Goal: Navigation & Orientation: Find specific page/section

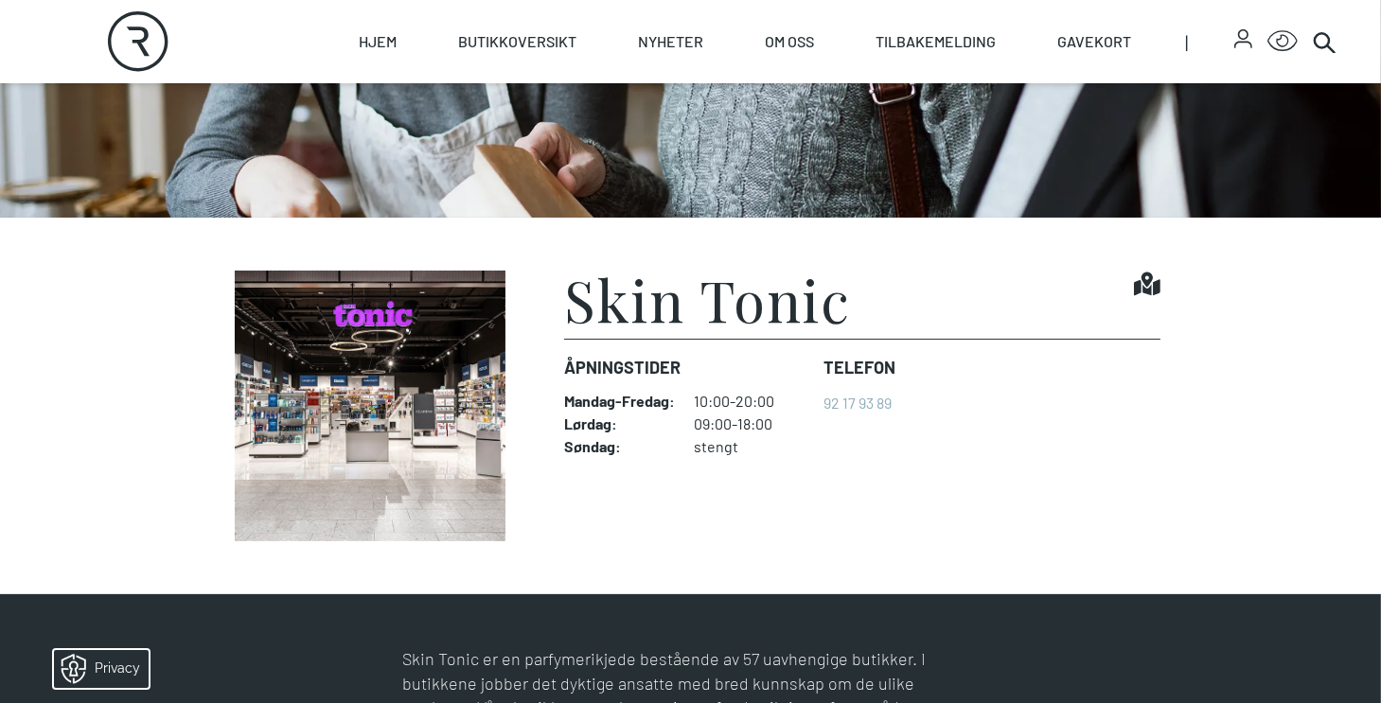
scroll to position [379, 0]
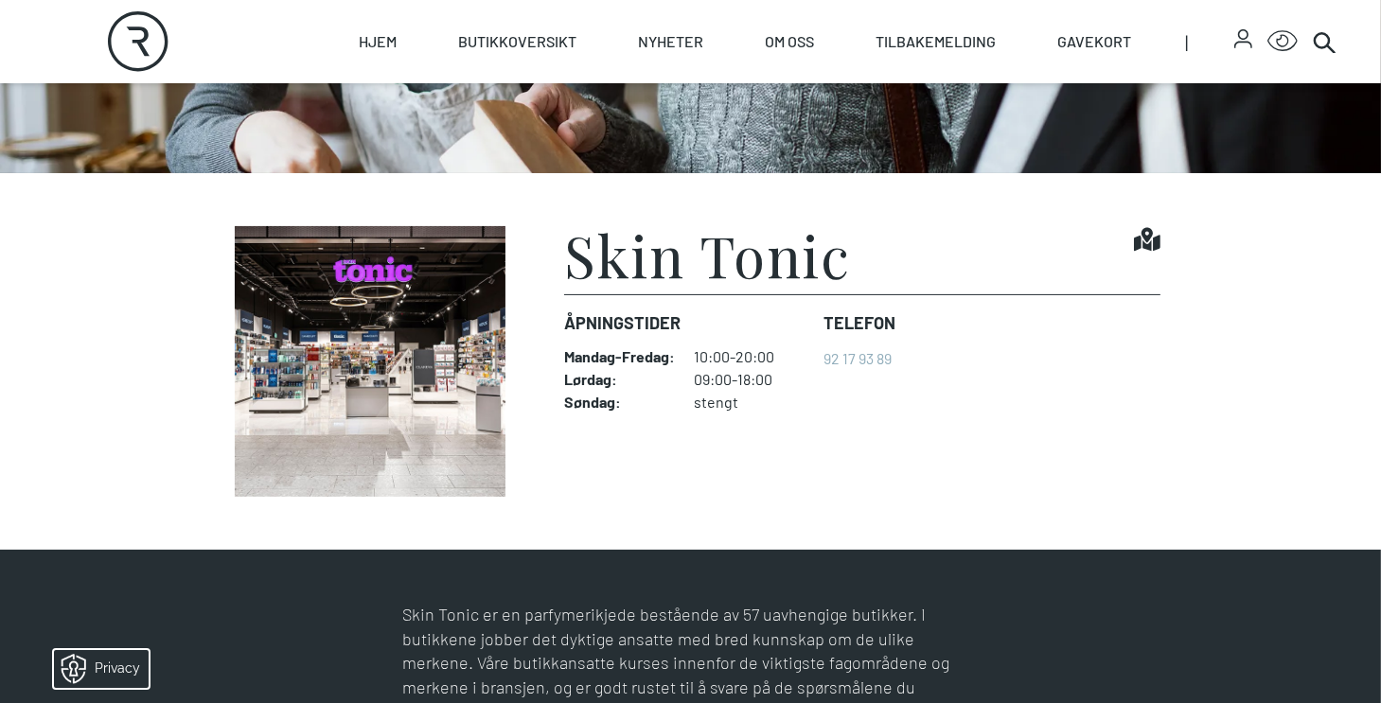
click at [693, 256] on h1 "Skin Tonic" at bounding box center [707, 254] width 286 height 57
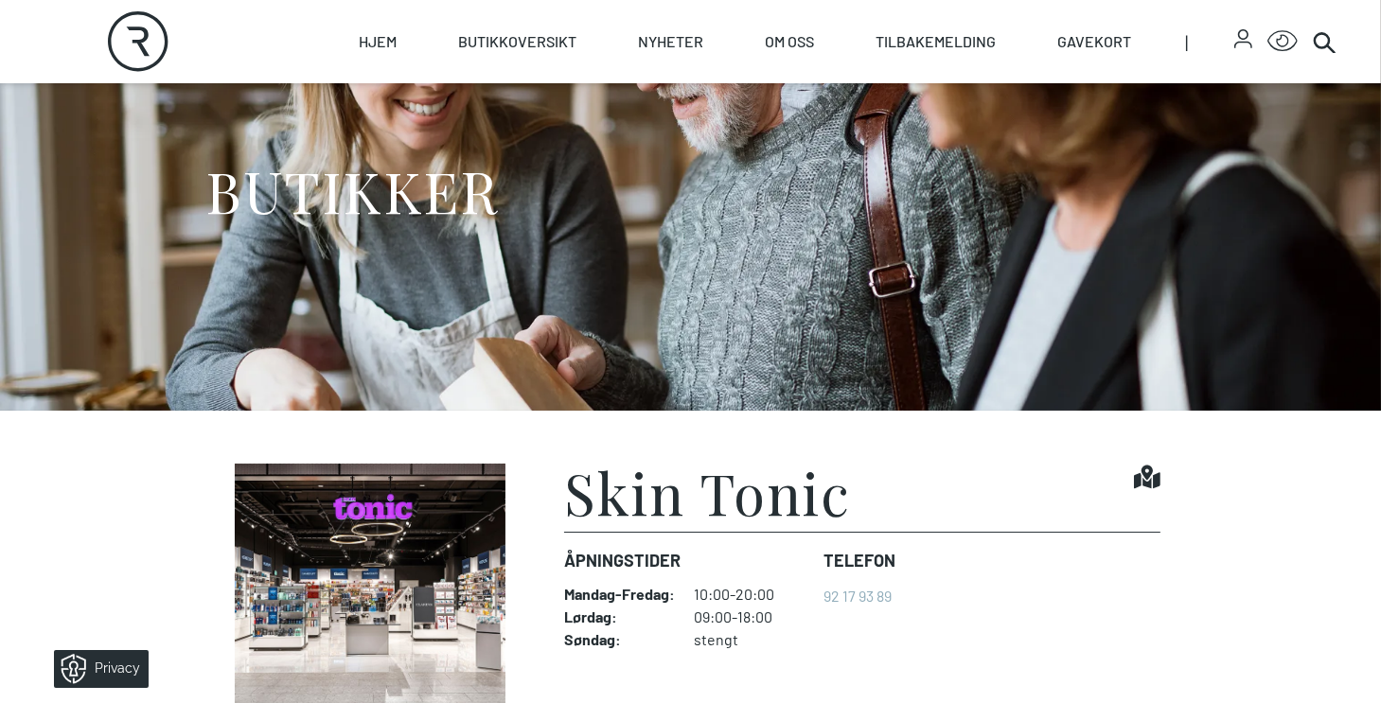
scroll to position [0, 0]
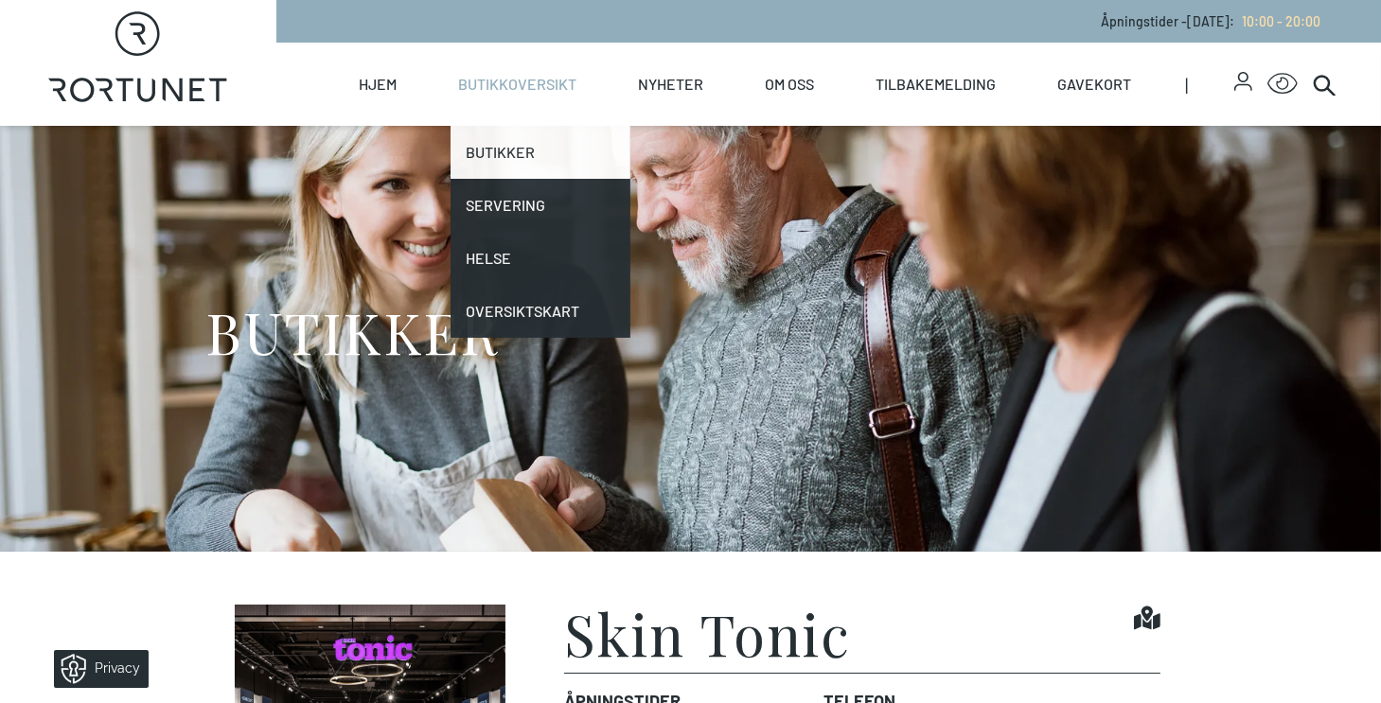
click at [500, 154] on link "Butikker" at bounding box center [540, 152] width 180 height 53
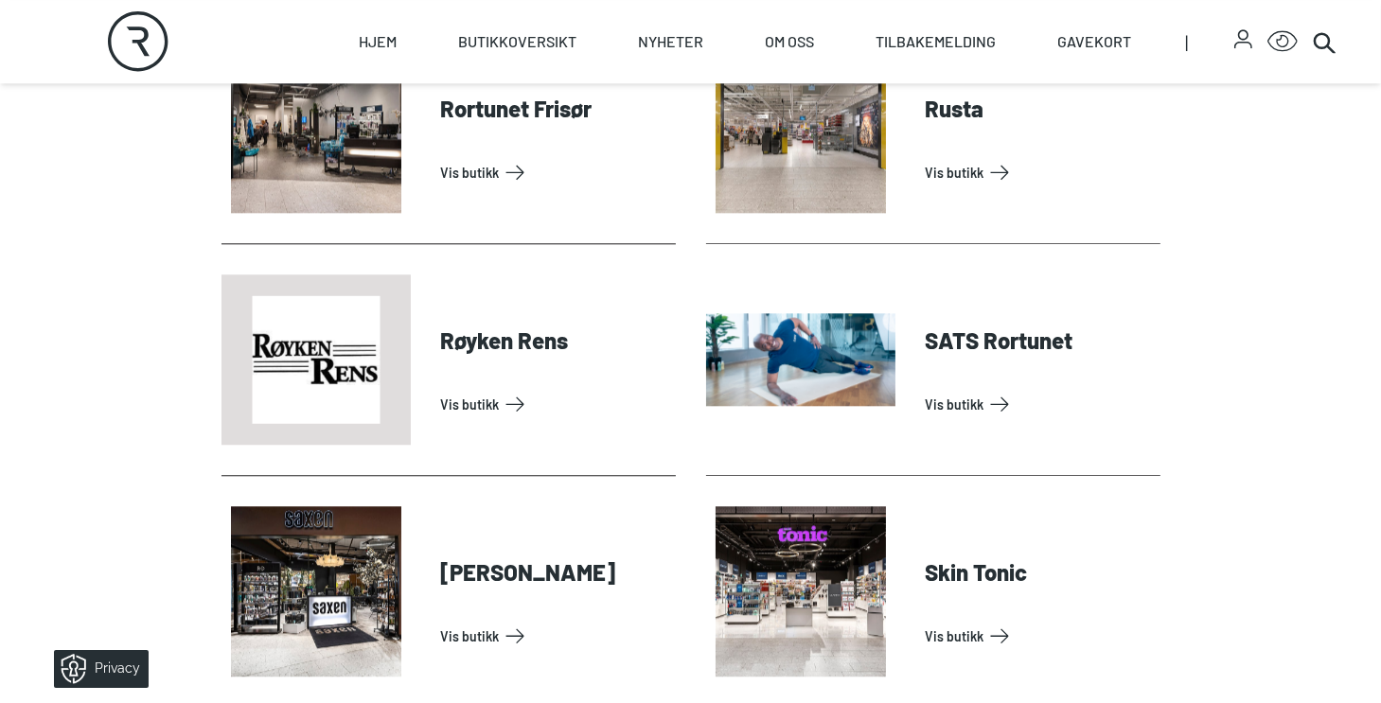
scroll to position [4637, 0]
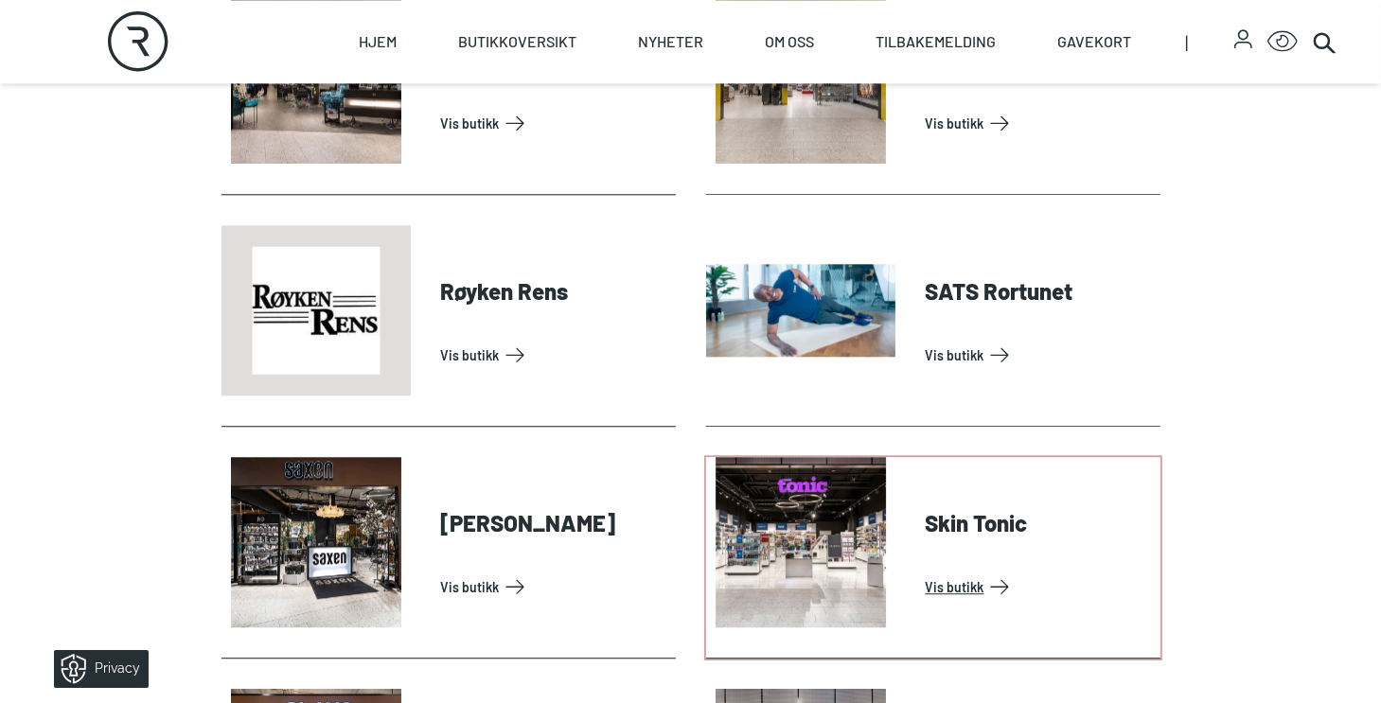
click at [962, 572] on link "Vis butikk" at bounding box center [1039, 587] width 227 height 30
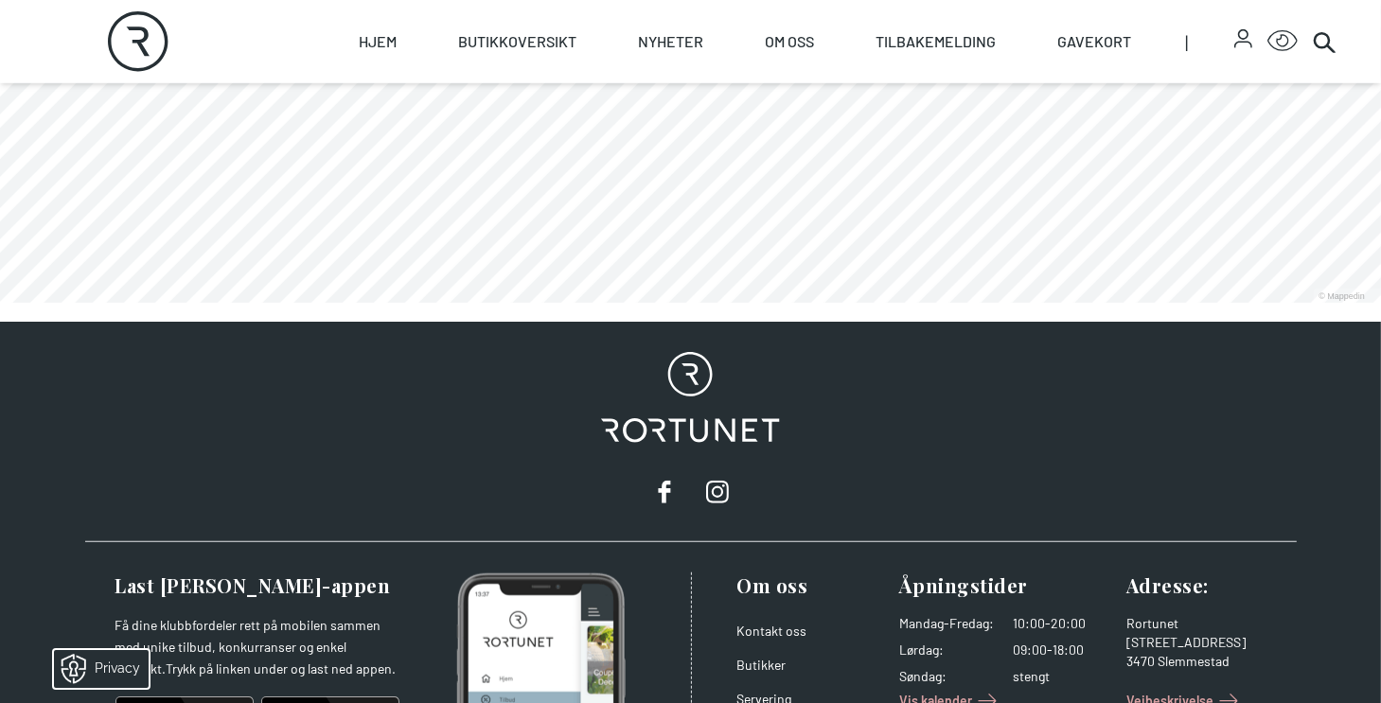
scroll to position [1136, 0]
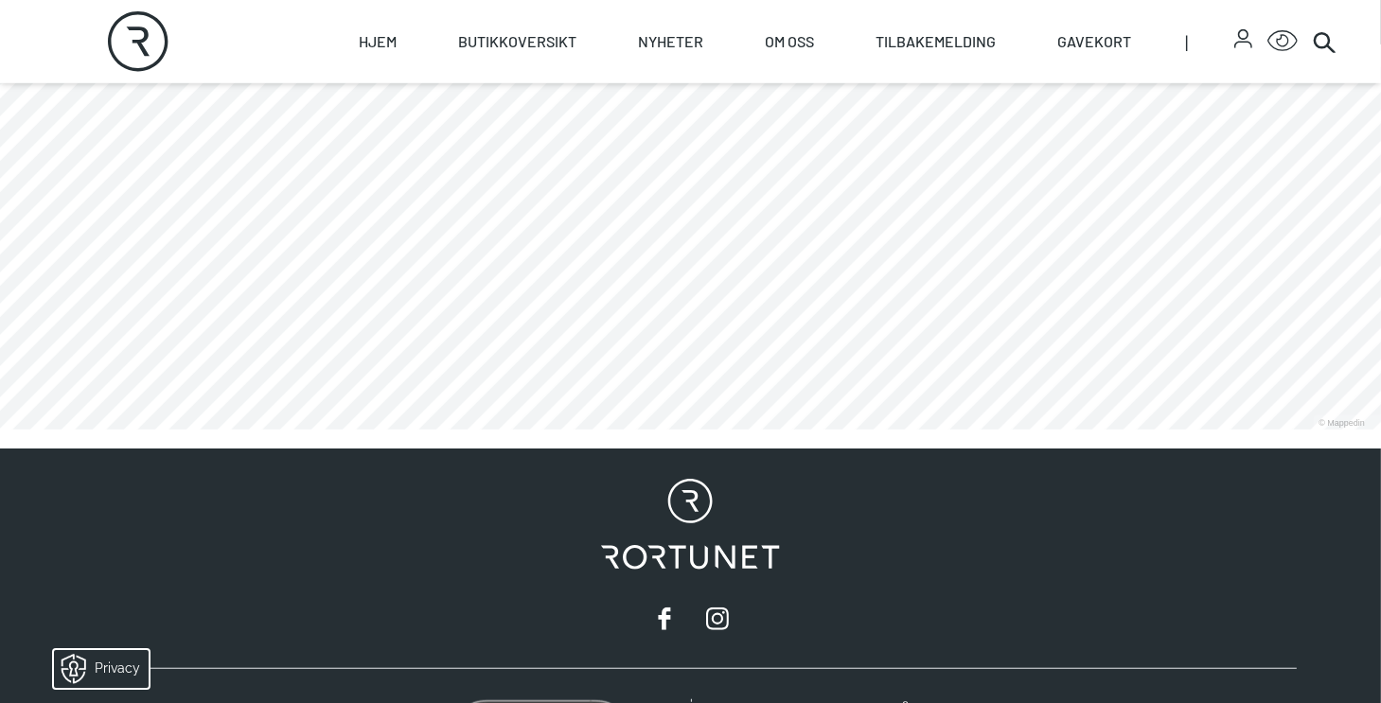
click at [0, 430] on link at bounding box center [0, 430] width 0 height 0
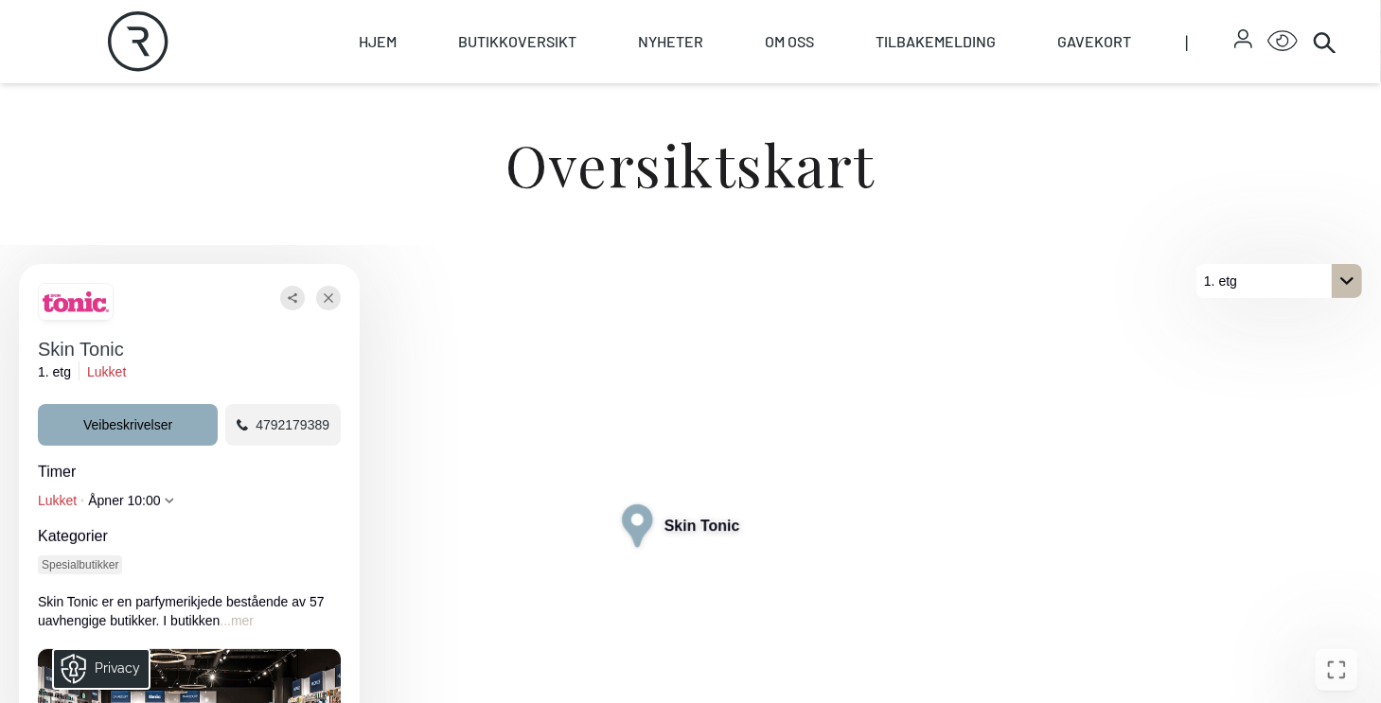
scroll to position [473, 0]
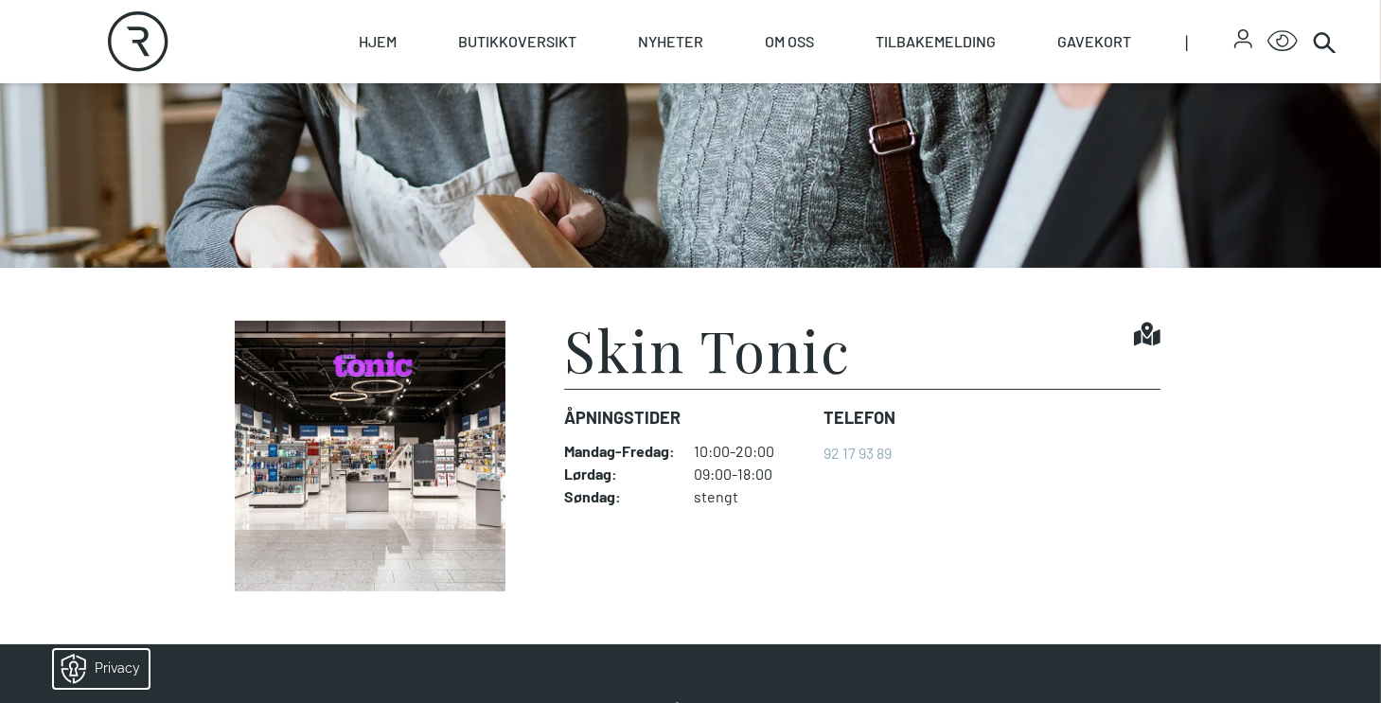
click at [1140, 332] on icon "Find it!" at bounding box center [1147, 334] width 26 height 26
